Goal: Transaction & Acquisition: Purchase product/service

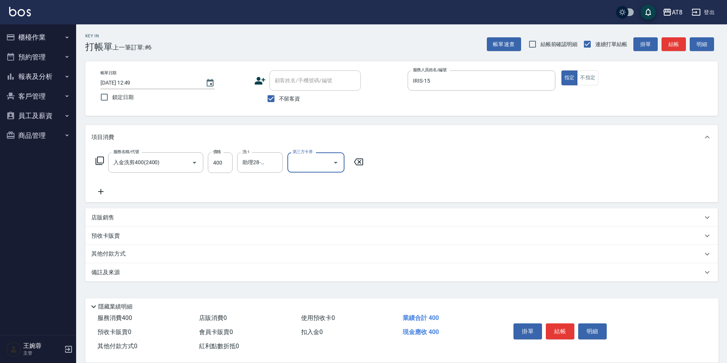
click at [336, 163] on icon "Open" at bounding box center [335, 162] width 9 height 9
click at [339, 226] on span "歐卡/Momo" at bounding box center [317, 221] width 57 height 13
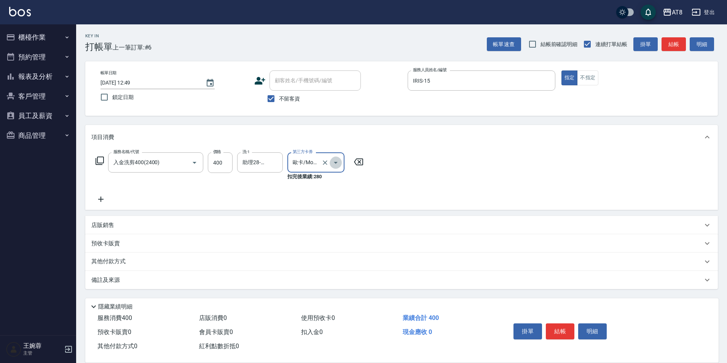
click at [337, 164] on icon "Open" at bounding box center [336, 163] width 4 height 2
click at [302, 235] on span "儲值卡" at bounding box center [317, 234] width 57 height 13
type input "儲值卡"
click at [563, 323] on button "結帳" at bounding box center [559, 331] width 29 height 16
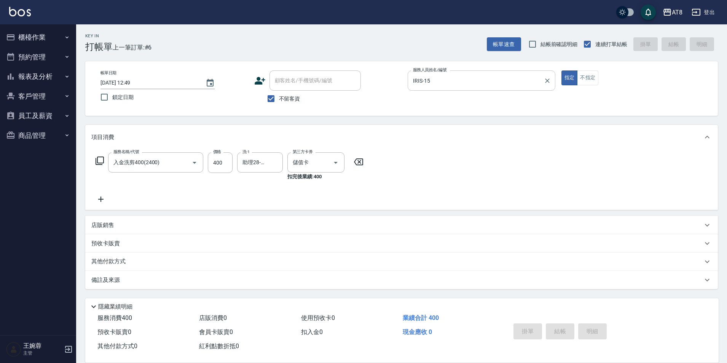
type input "[DATE] 14:01"
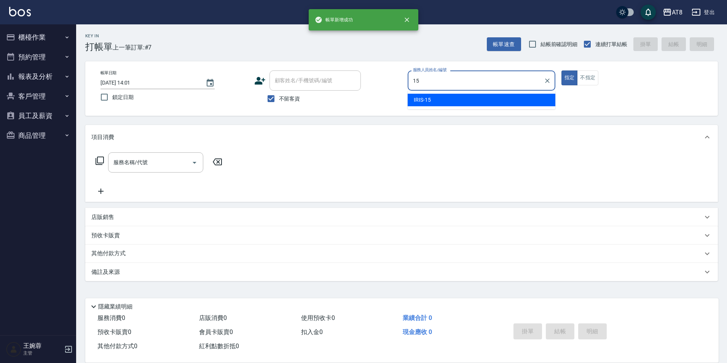
type input "IRIS-15"
type button "true"
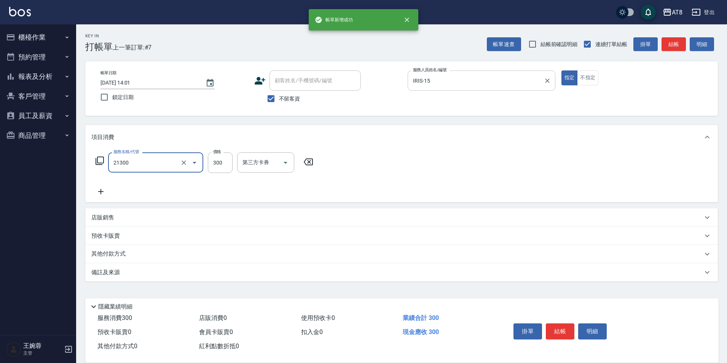
type input "剪髮(21300)"
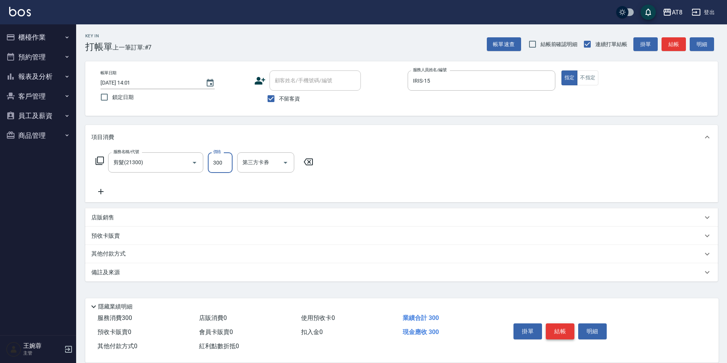
click at [574, 323] on button "結帳" at bounding box center [559, 331] width 29 height 16
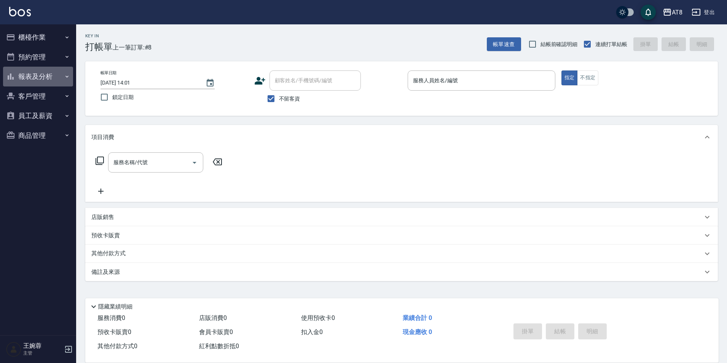
click at [37, 78] on button "報表及分析" at bounding box center [38, 77] width 70 height 20
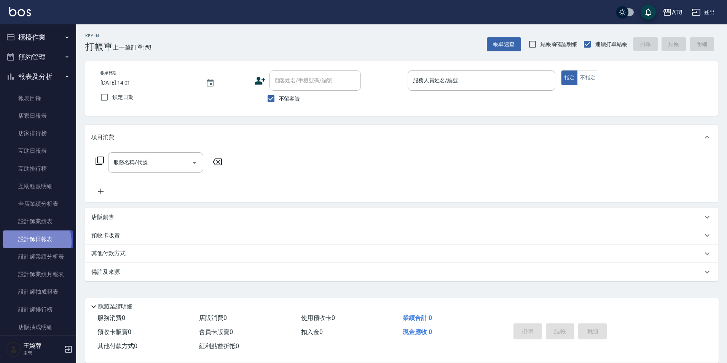
click at [32, 242] on link "設計師日報表" at bounding box center [38, 238] width 70 height 17
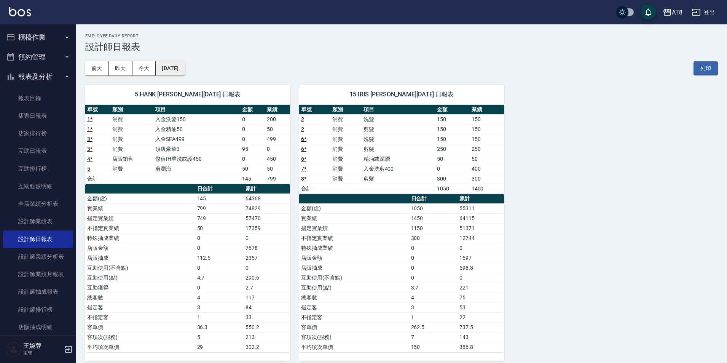
click at [184, 72] on button "[DATE]" at bounding box center [170, 68] width 29 height 14
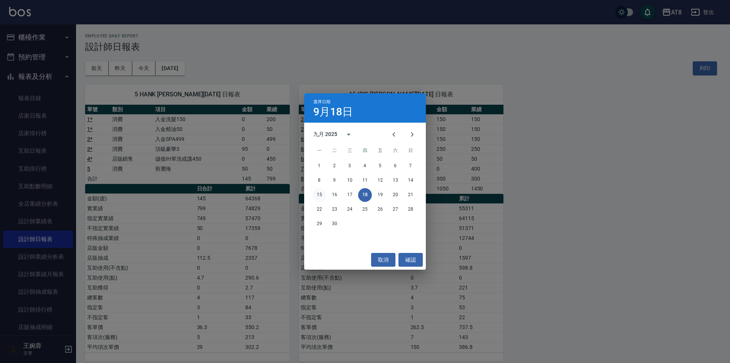
click at [319, 195] on button "15" at bounding box center [320, 195] width 14 height 14
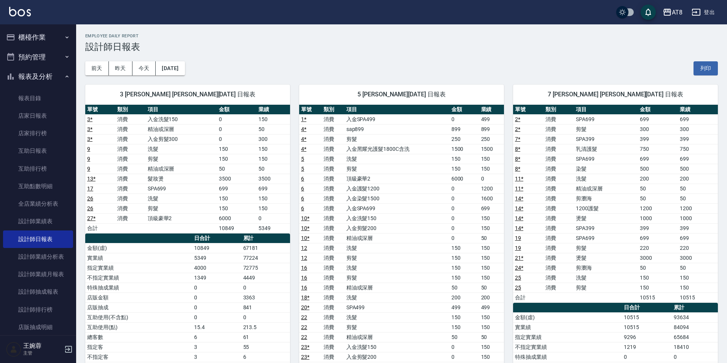
click at [40, 33] on button "櫃檯作業" at bounding box center [38, 37] width 70 height 20
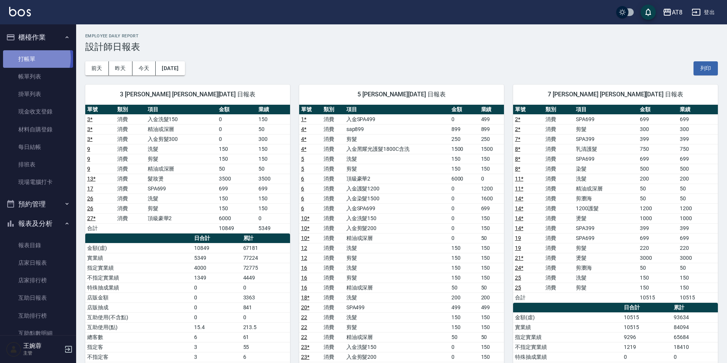
click at [32, 58] on link "打帳單" at bounding box center [38, 58] width 70 height 17
